Goal: Task Accomplishment & Management: Use online tool/utility

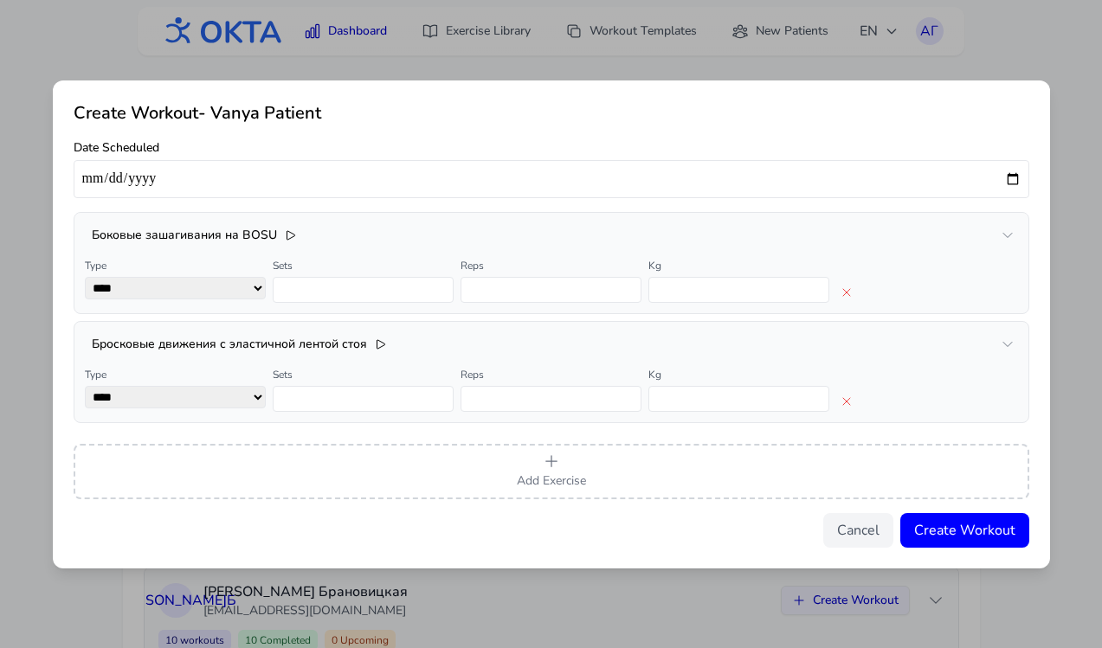
click at [1091, 70] on div "Create Workout - Vanya Patient Date Scheduled Боковые зашагивания на BOSU Type …" at bounding box center [551, 324] width 1102 height 648
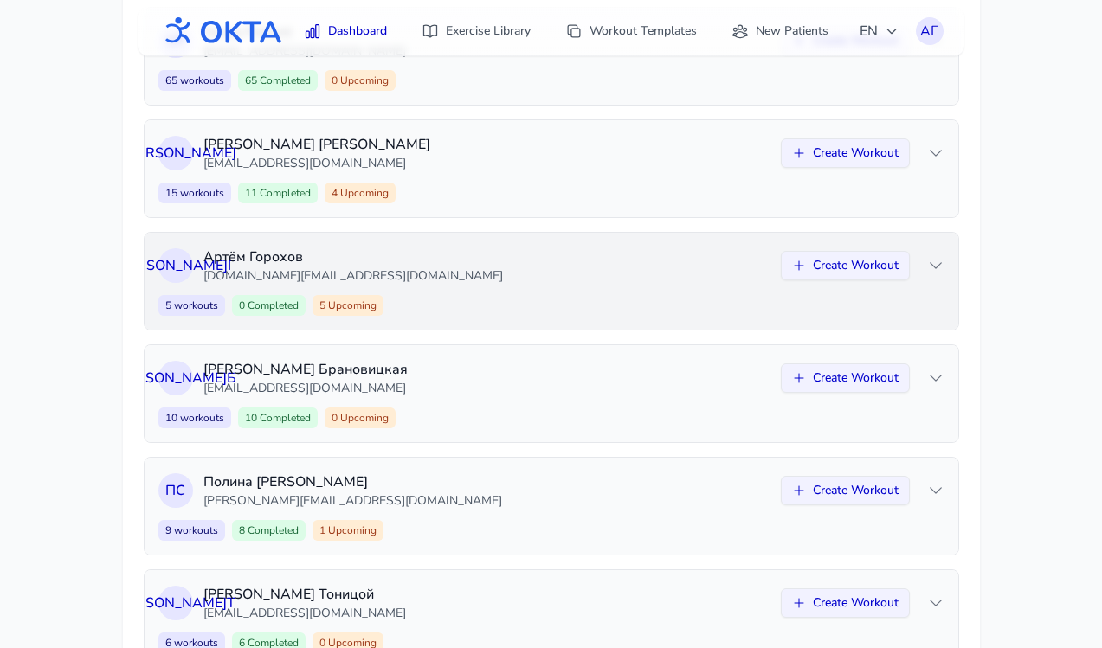
scroll to position [440, 0]
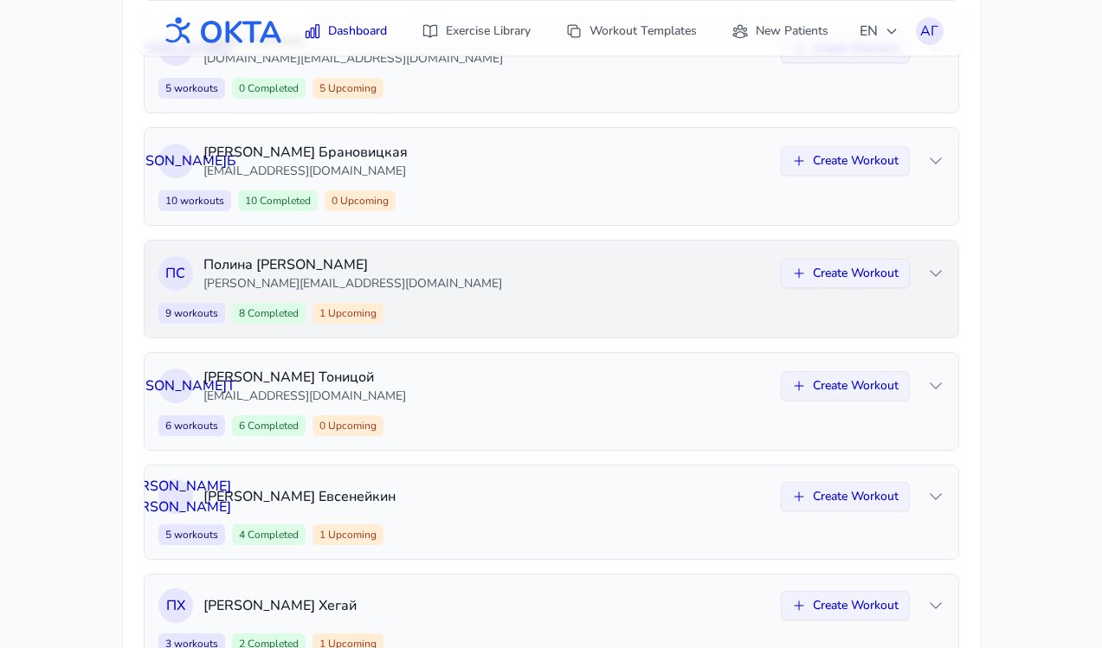
click at [647, 320] on div "9 workouts 8 Completed 1 Upcoming Create Workout" at bounding box center [551, 313] width 786 height 21
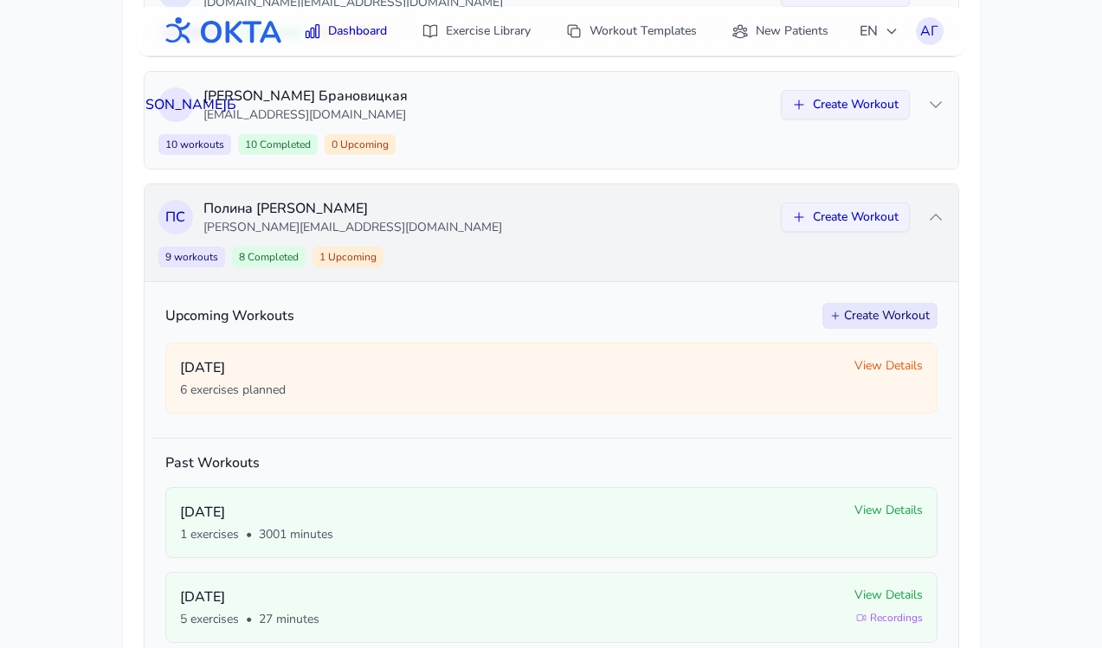
scroll to position [497, 0]
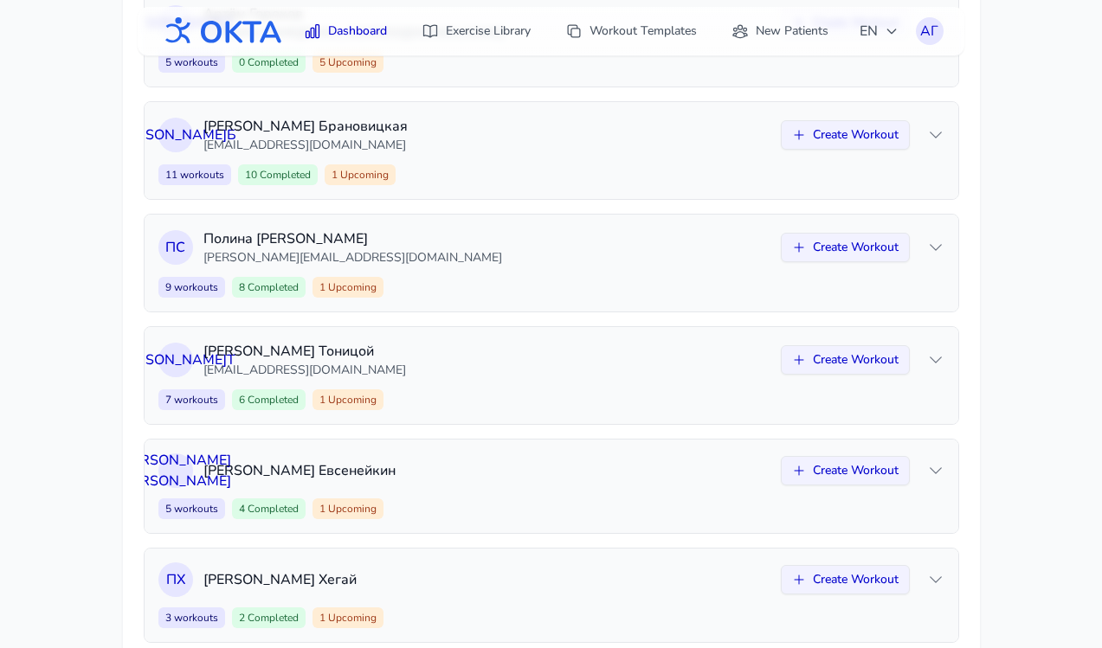
scroll to position [498, 0]
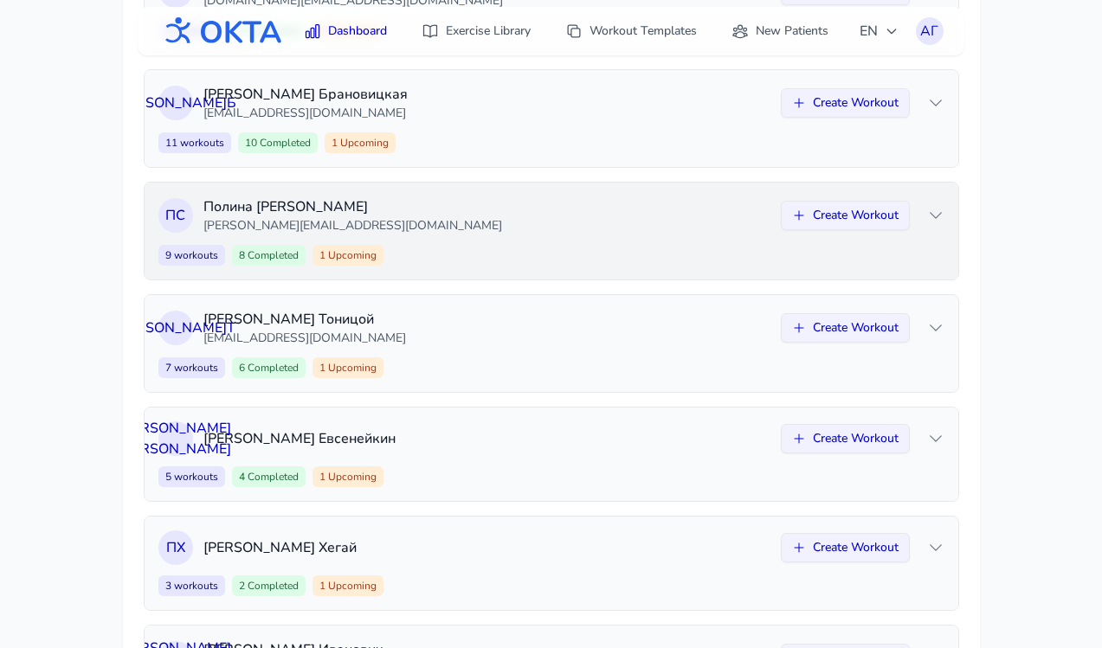
click at [438, 250] on div "9 workouts 8 Completed 1 Upcoming Create Workout" at bounding box center [551, 255] width 786 height 21
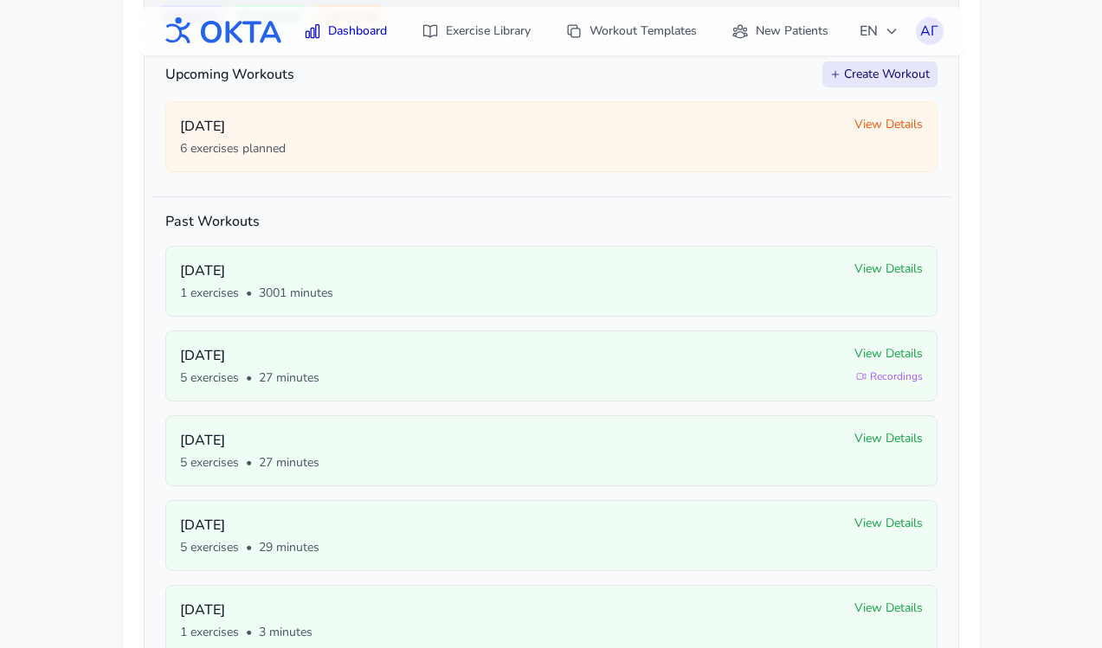
scroll to position [733, 0]
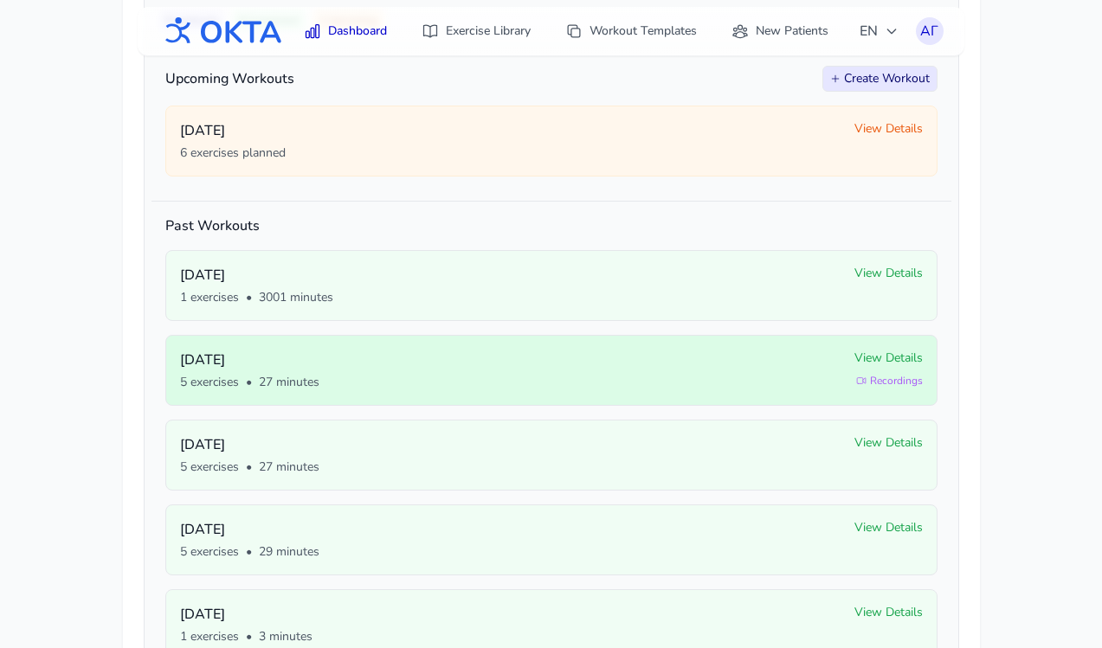
click at [816, 369] on p "[DATE]" at bounding box center [510, 360] width 660 height 21
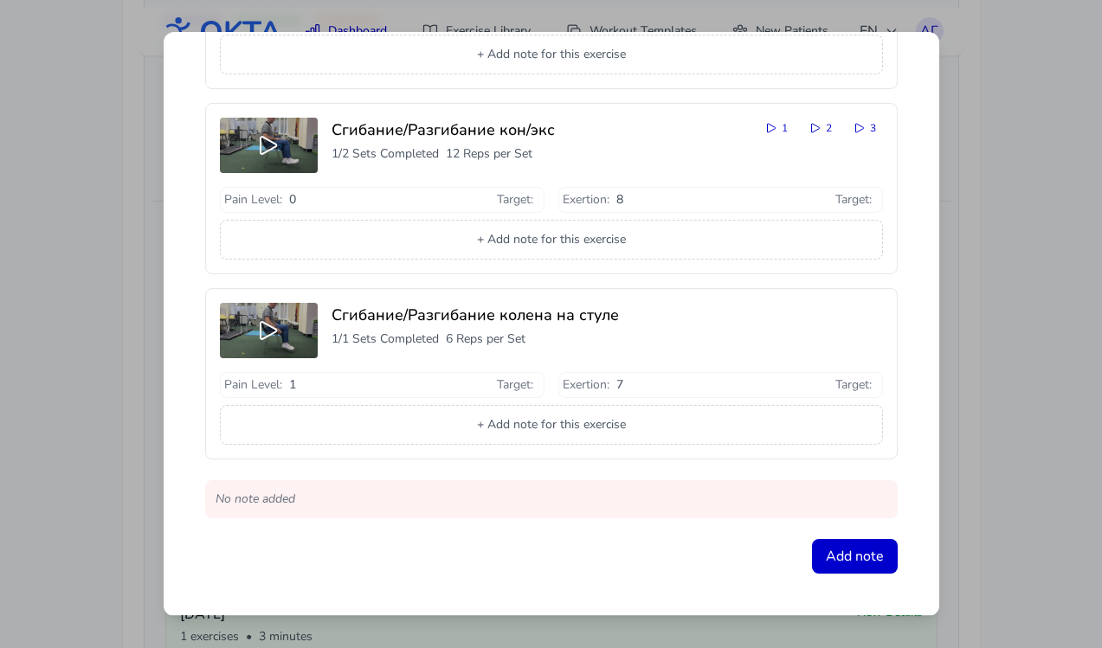
scroll to position [681, 0]
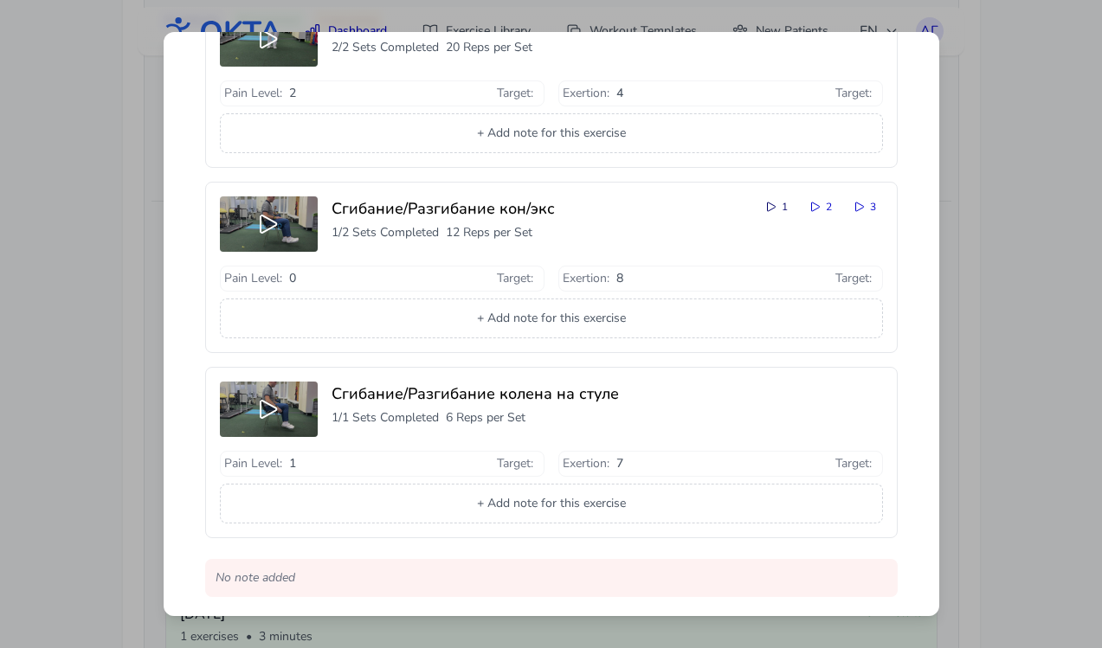
click at [769, 210] on icon at bounding box center [771, 207] width 14 height 14
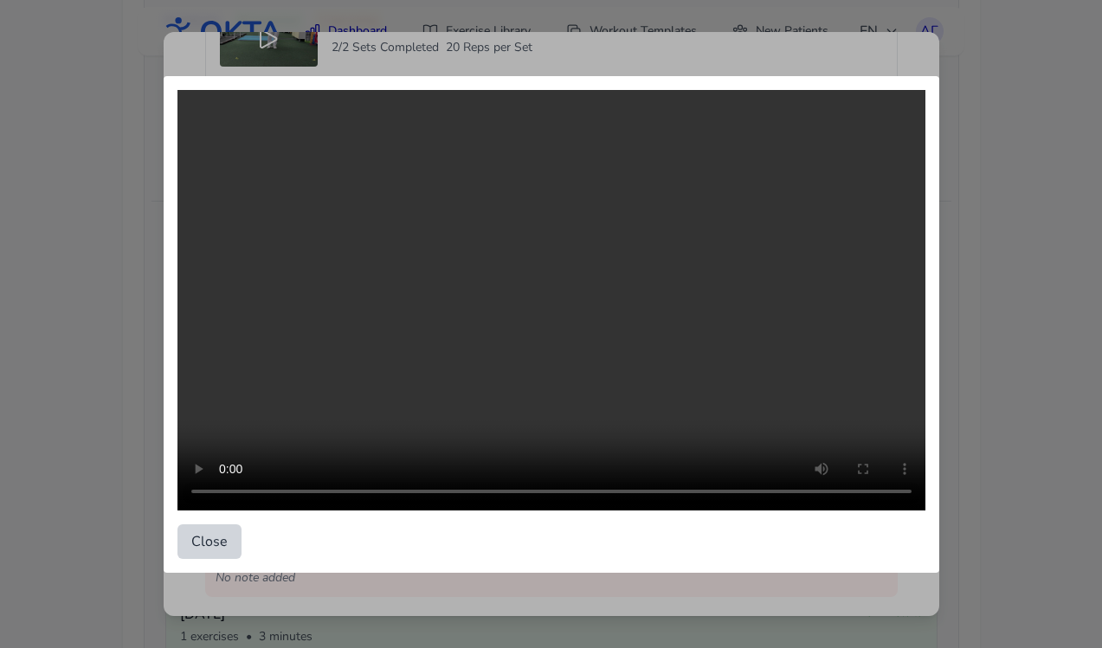
click at [224, 543] on button "Close" at bounding box center [209, 541] width 64 height 35
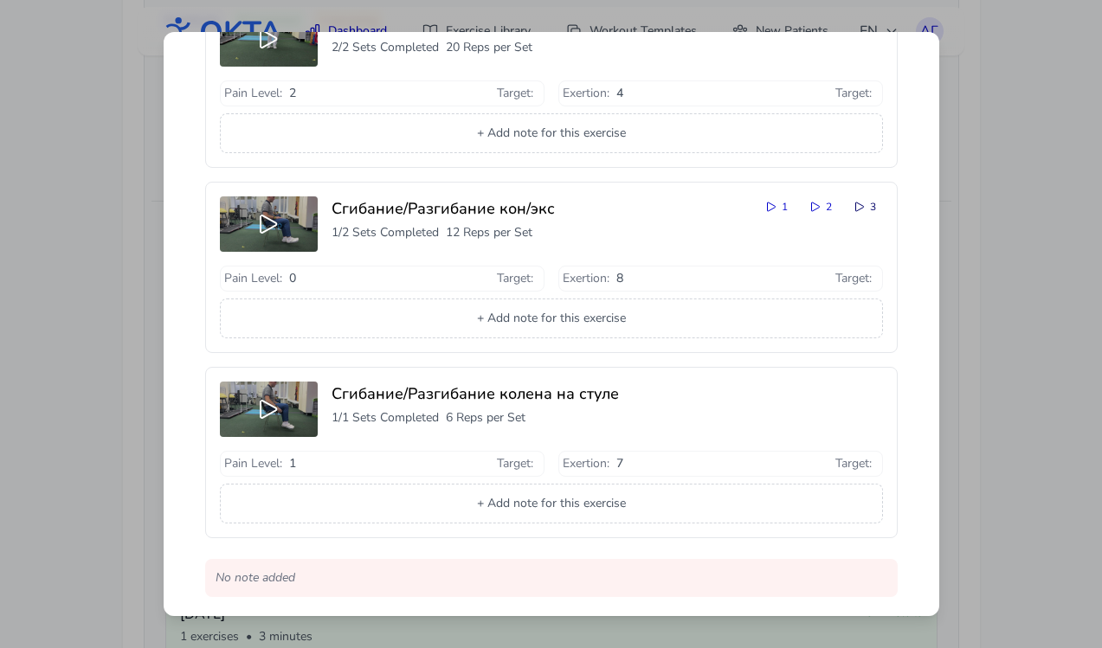
click at [855, 209] on icon at bounding box center [859, 207] width 14 height 14
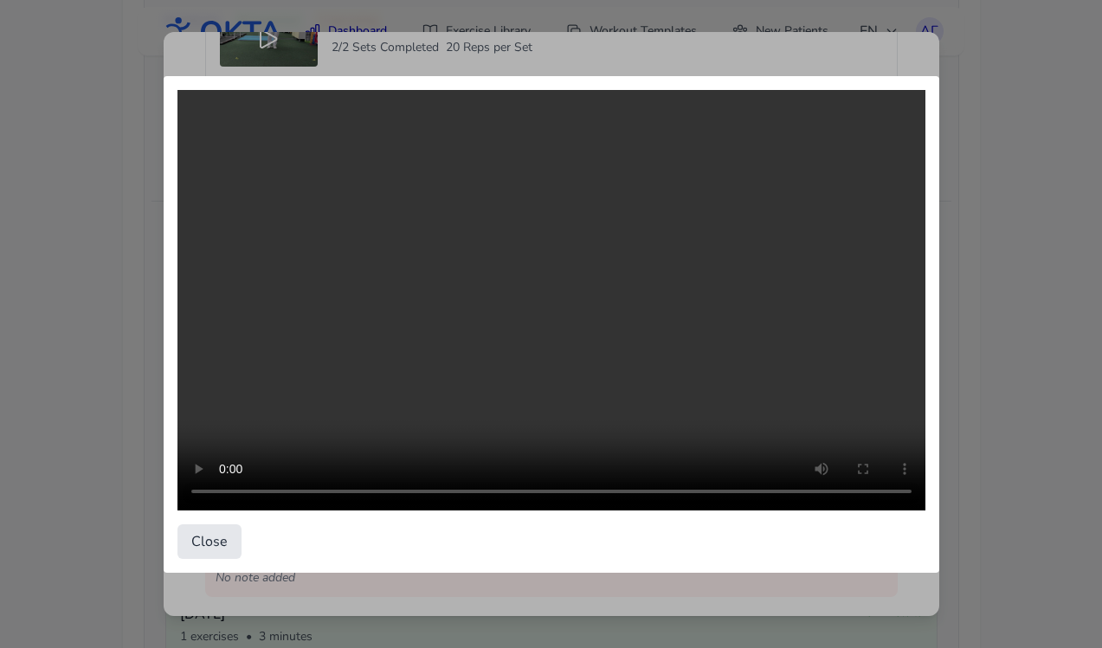
click at [1007, 423] on div "Close" at bounding box center [551, 324] width 1102 height 648
click at [201, 547] on button "Close" at bounding box center [209, 541] width 64 height 35
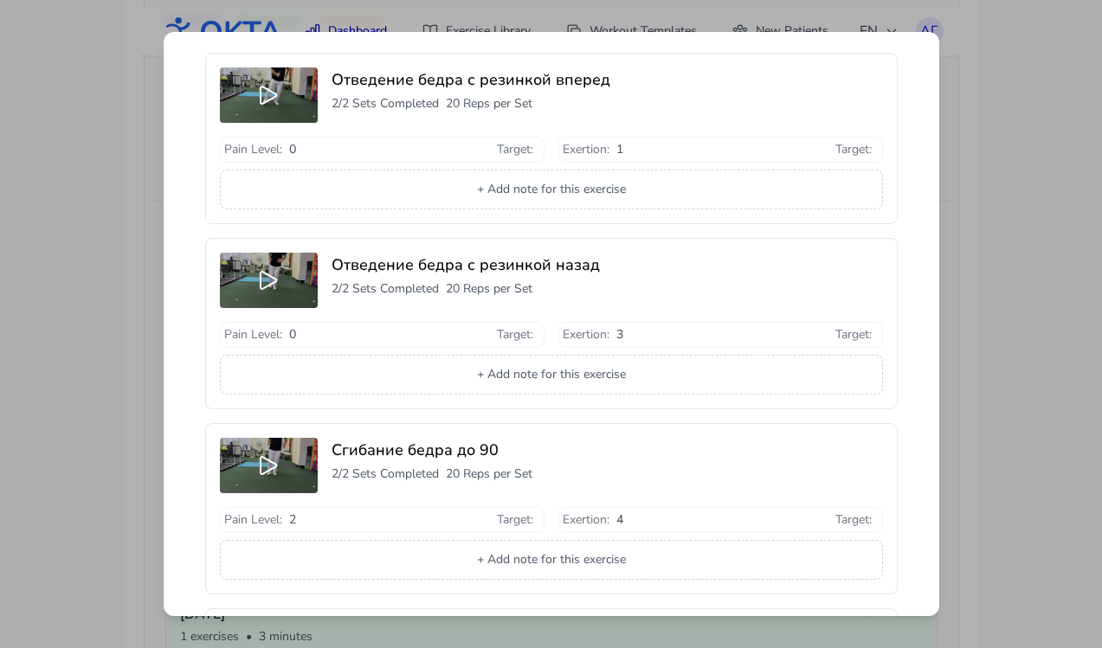
scroll to position [0, 0]
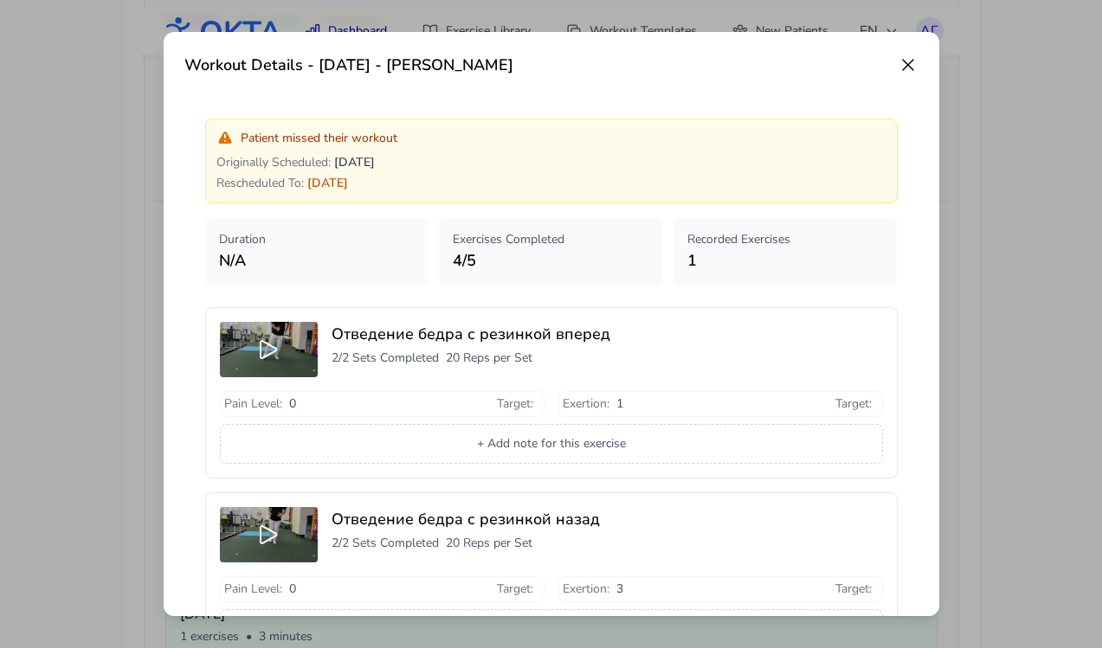
click at [905, 61] on icon at bounding box center [907, 65] width 21 height 21
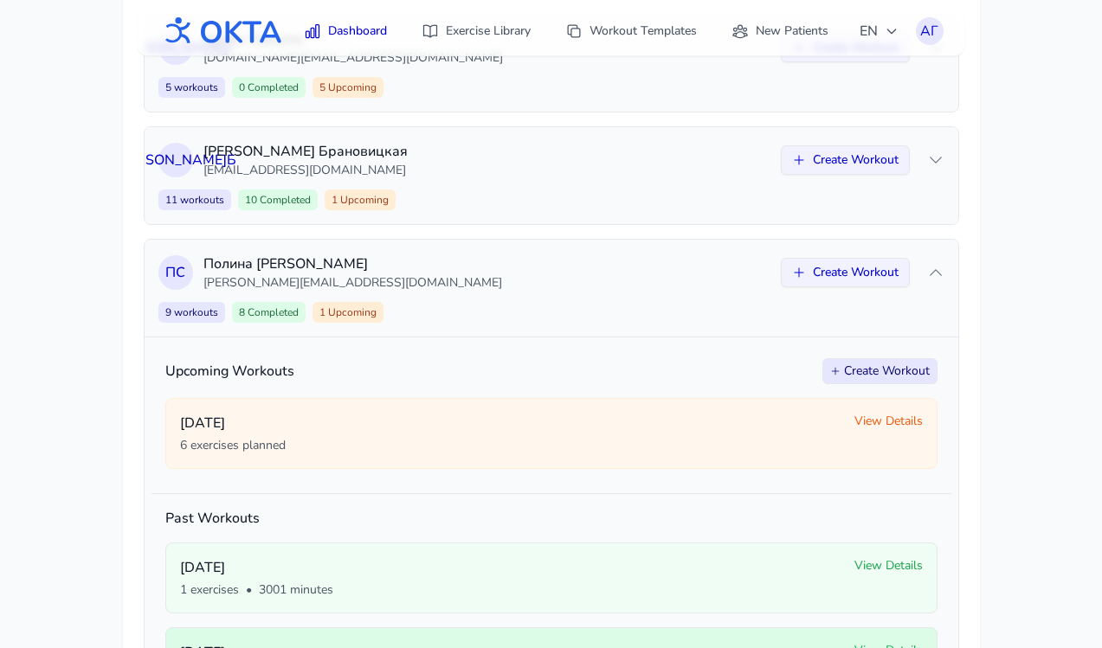
scroll to position [435, 0]
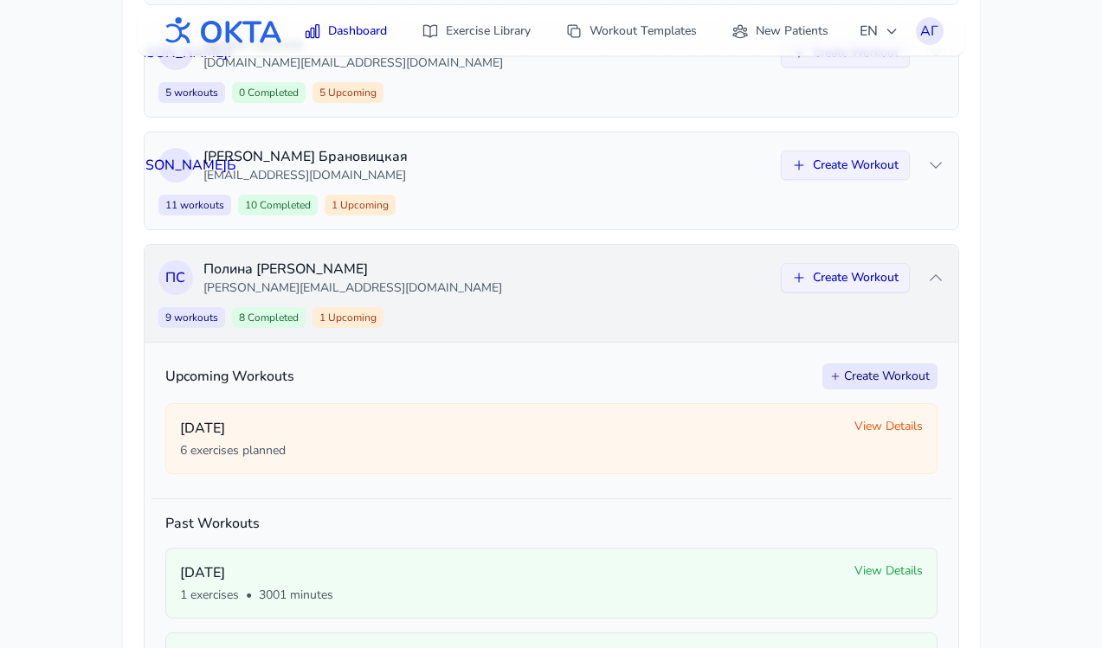
click at [678, 309] on div "9 workouts 8 Completed 1 Upcoming Create Workout" at bounding box center [551, 317] width 786 height 21
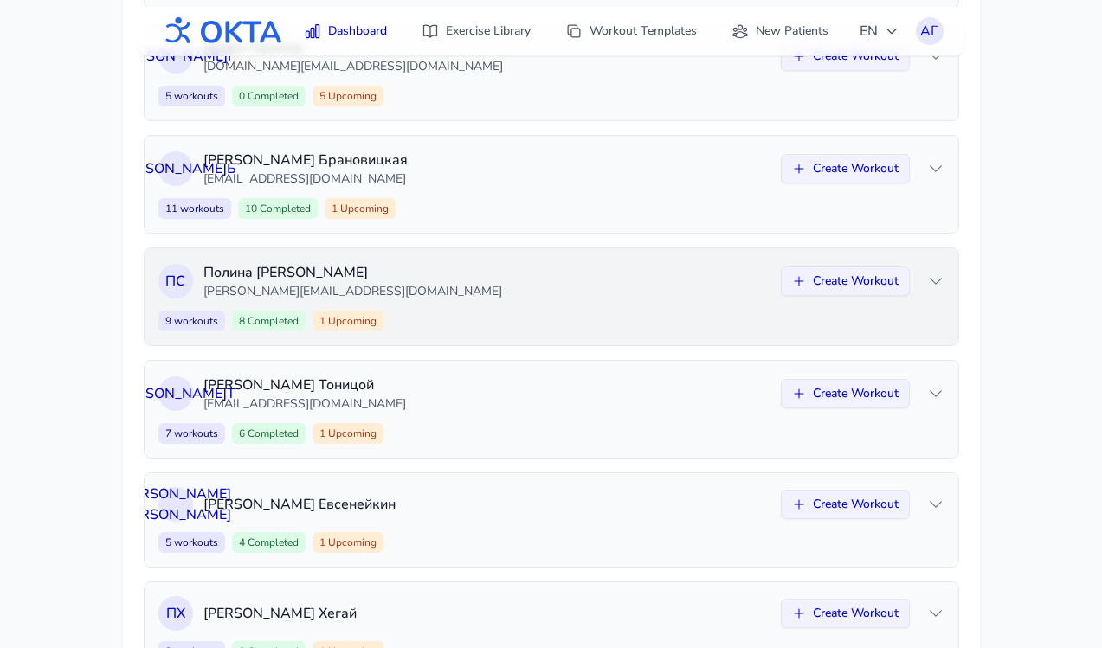
scroll to position [427, 0]
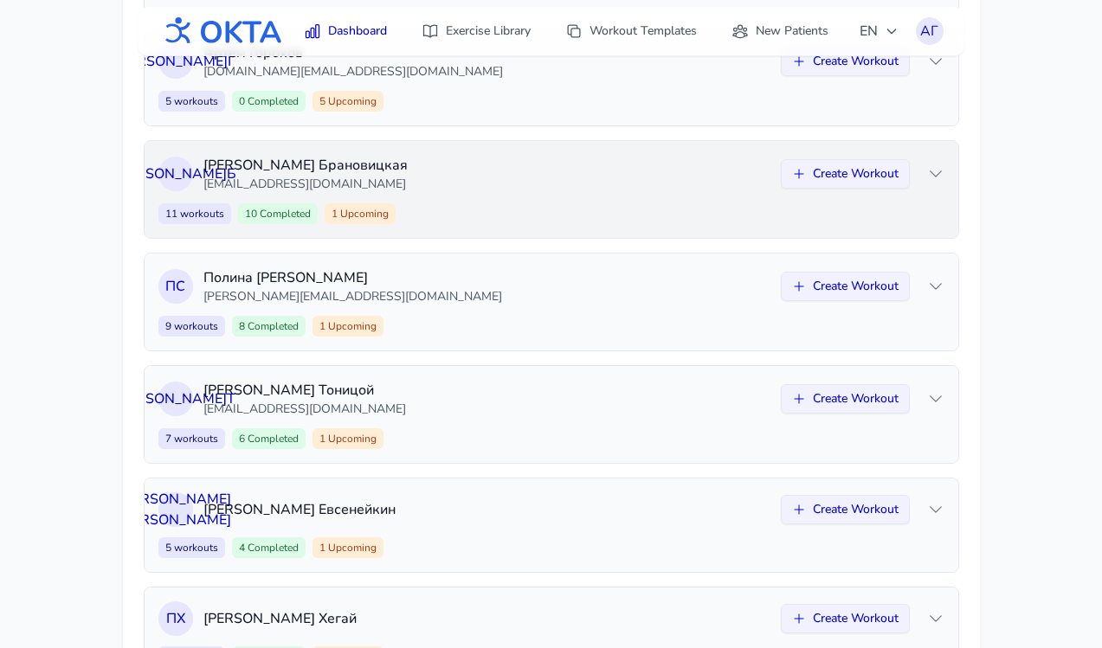
click at [646, 219] on div "11 workouts 10 Completed 1 Upcoming Create Workout" at bounding box center [551, 213] width 786 height 21
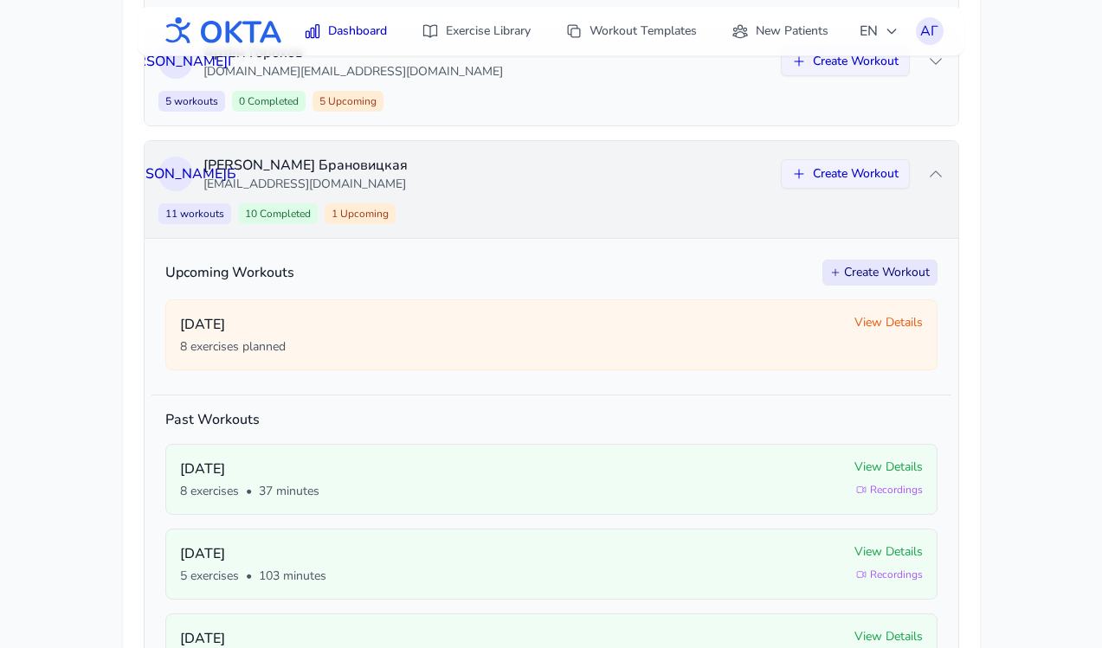
click at [643, 178] on p "[EMAIL_ADDRESS][DOMAIN_NAME]" at bounding box center [486, 184] width 567 height 17
